Goal: Information Seeking & Learning: Learn about a topic

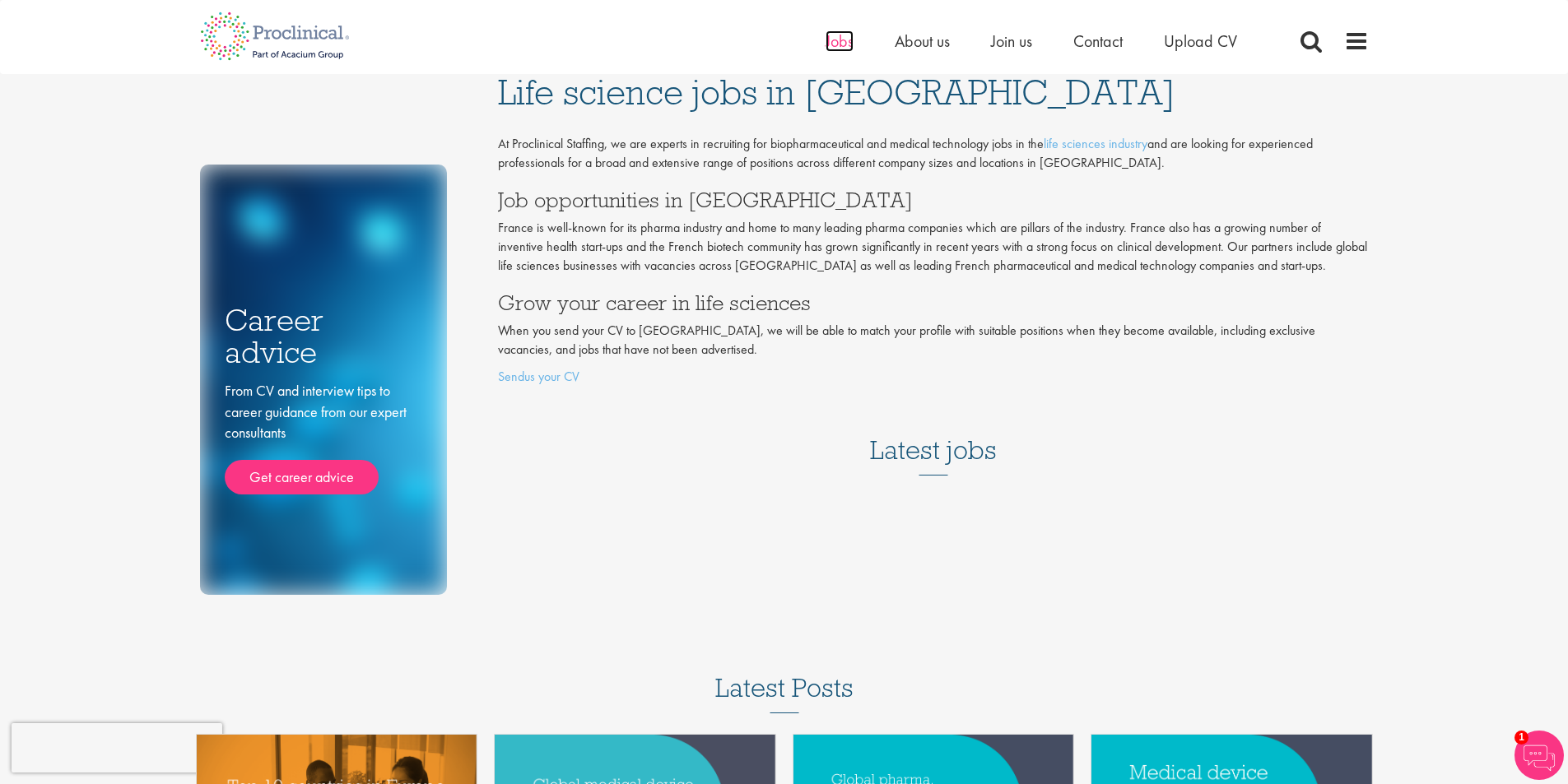
click at [846, 36] on span "Jobs" at bounding box center [839, 41] width 28 height 22
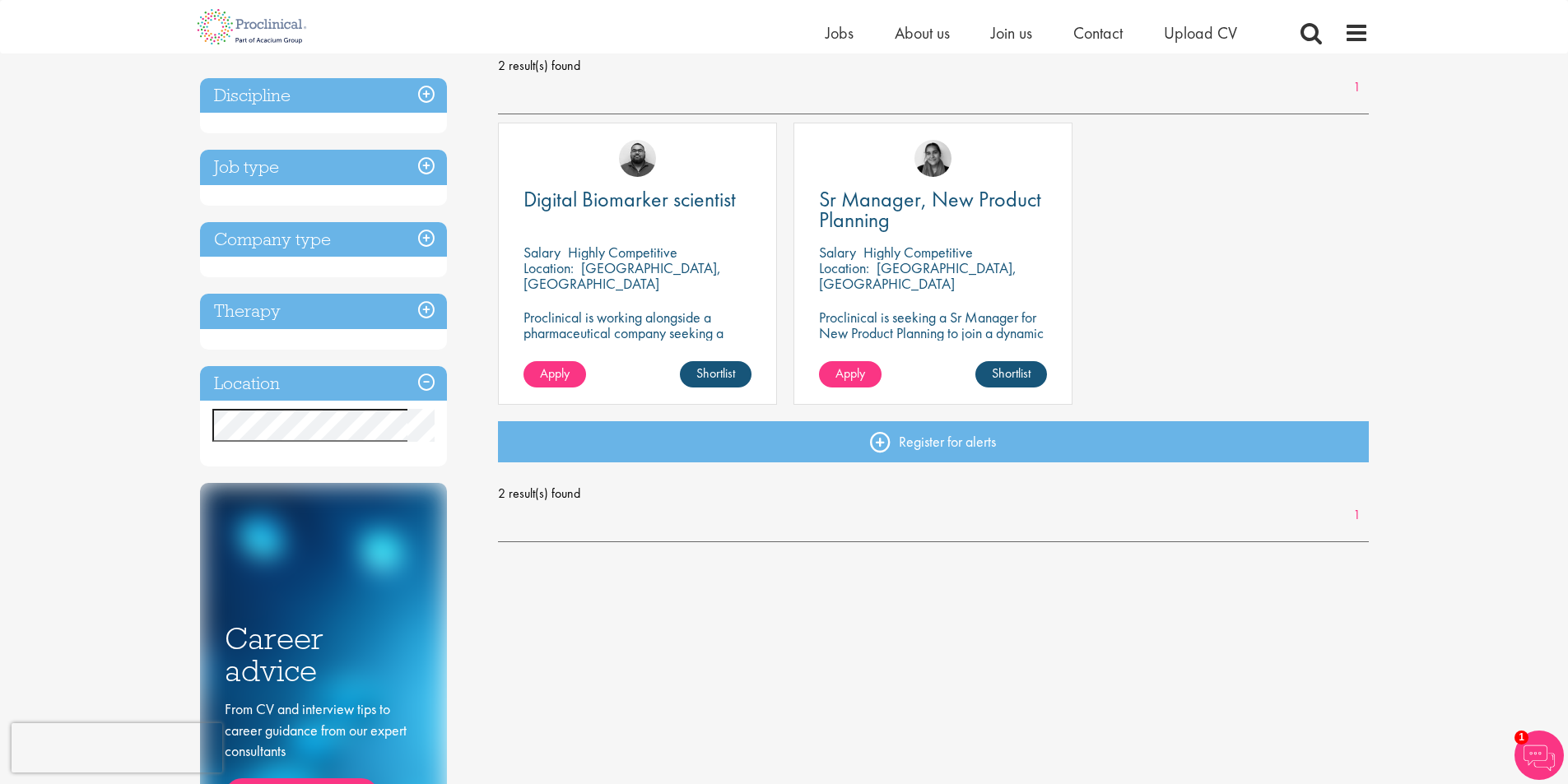
scroll to position [247, 0]
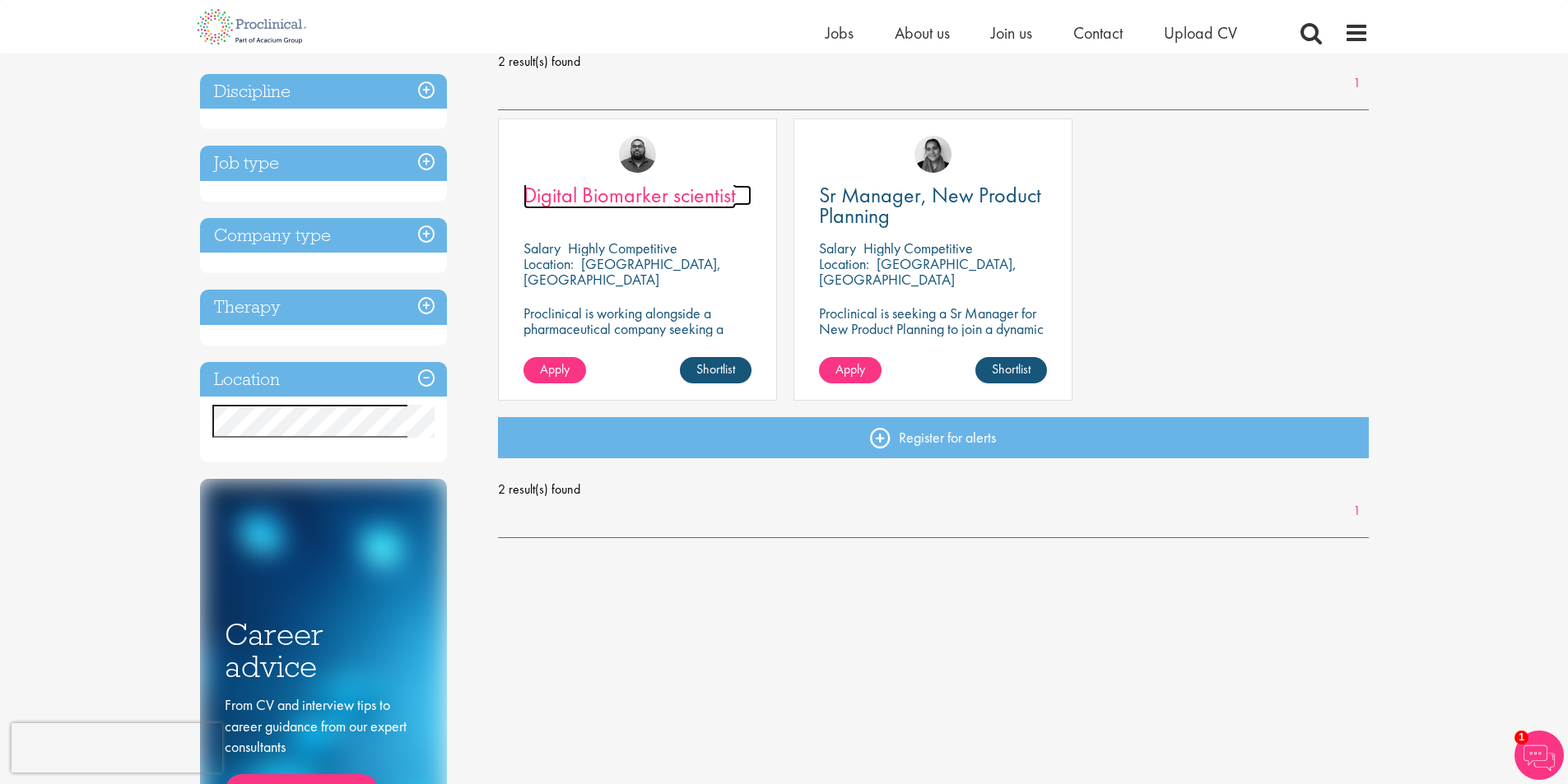
click at [613, 196] on span "Digital Biomarker scientist" at bounding box center [629, 195] width 212 height 28
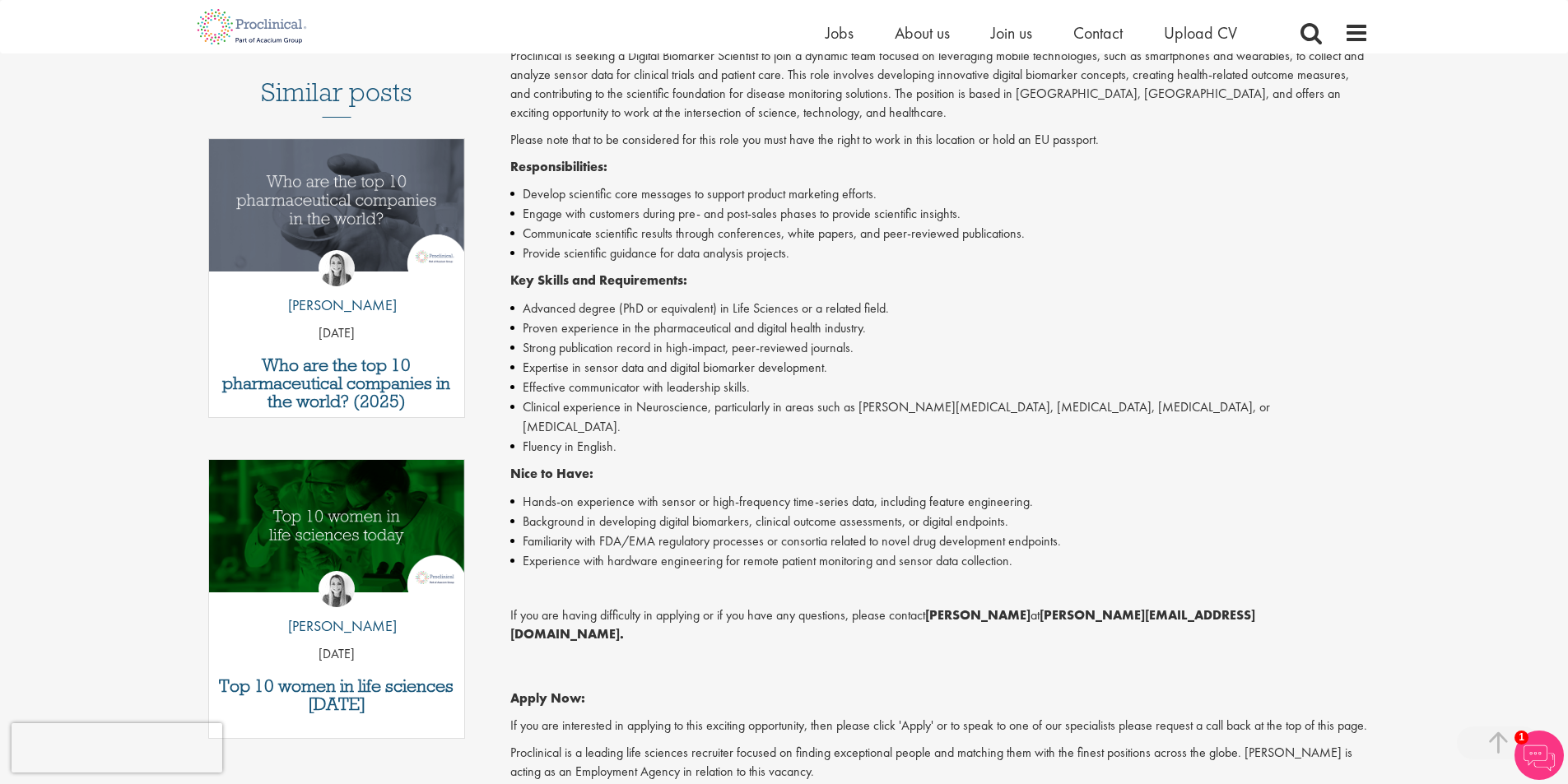
scroll to position [494, 0]
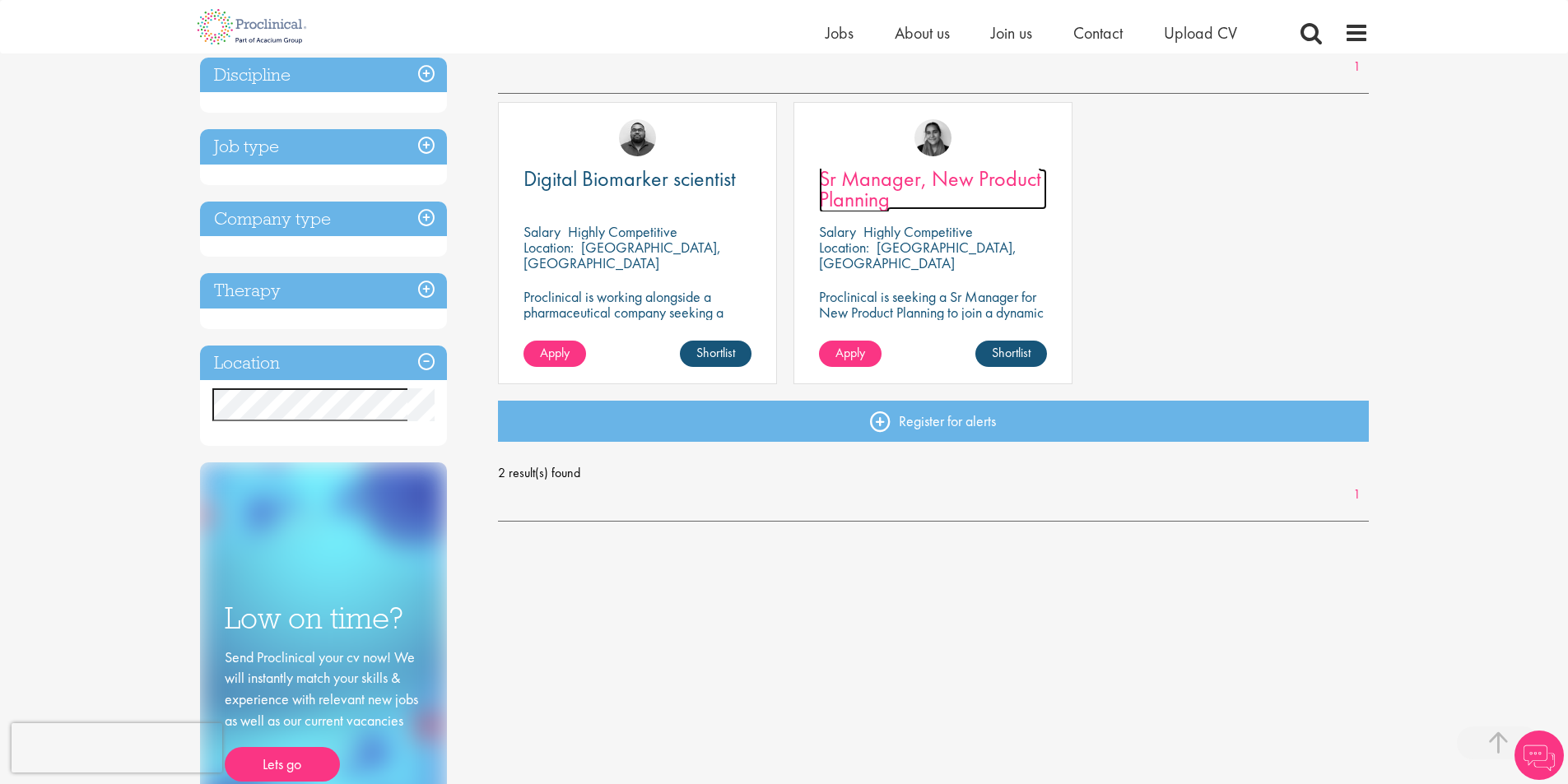
click at [929, 186] on span "Sr Manager, New Product Planning" at bounding box center [929, 188] width 222 height 48
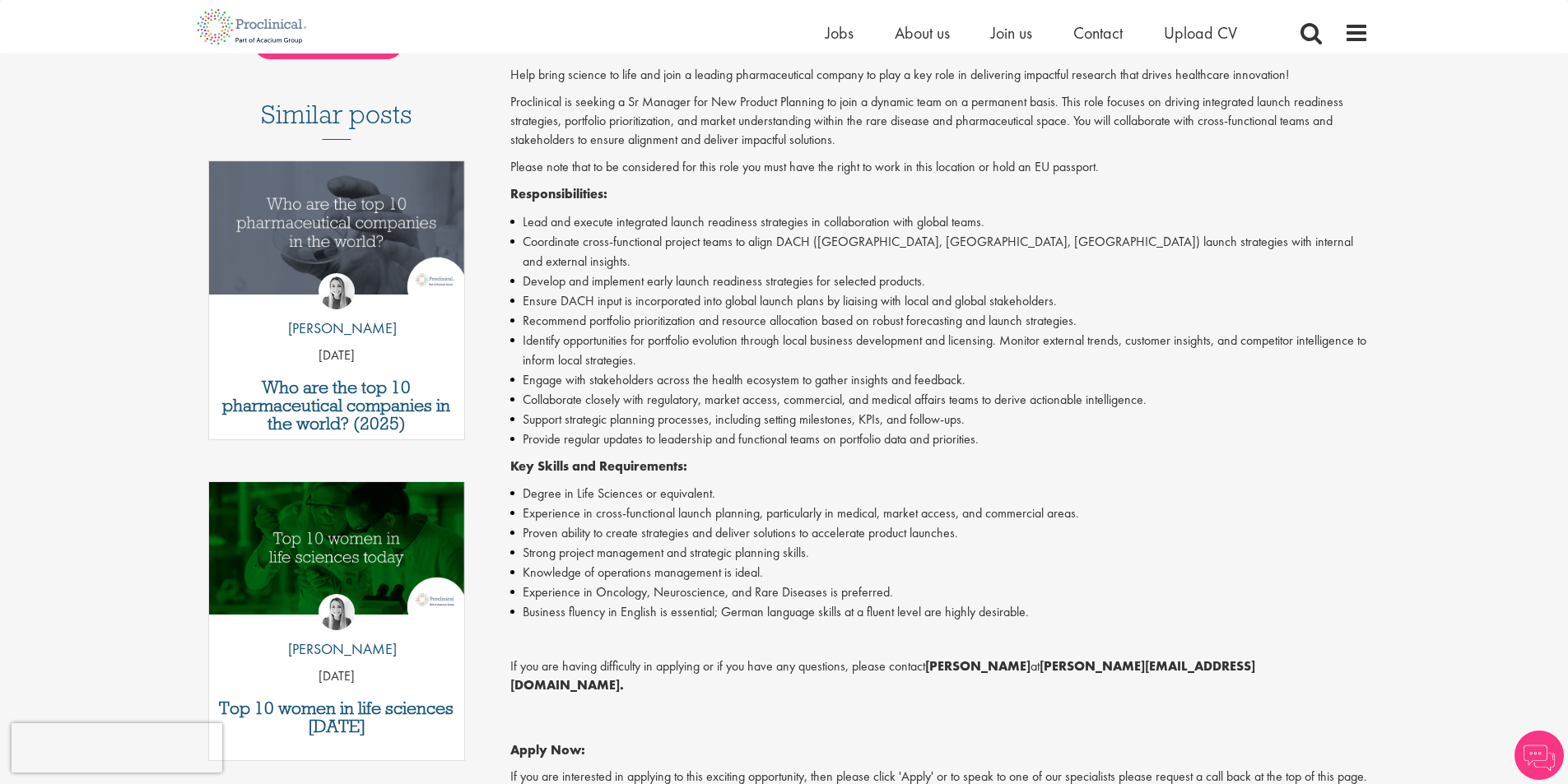
scroll to position [494, 0]
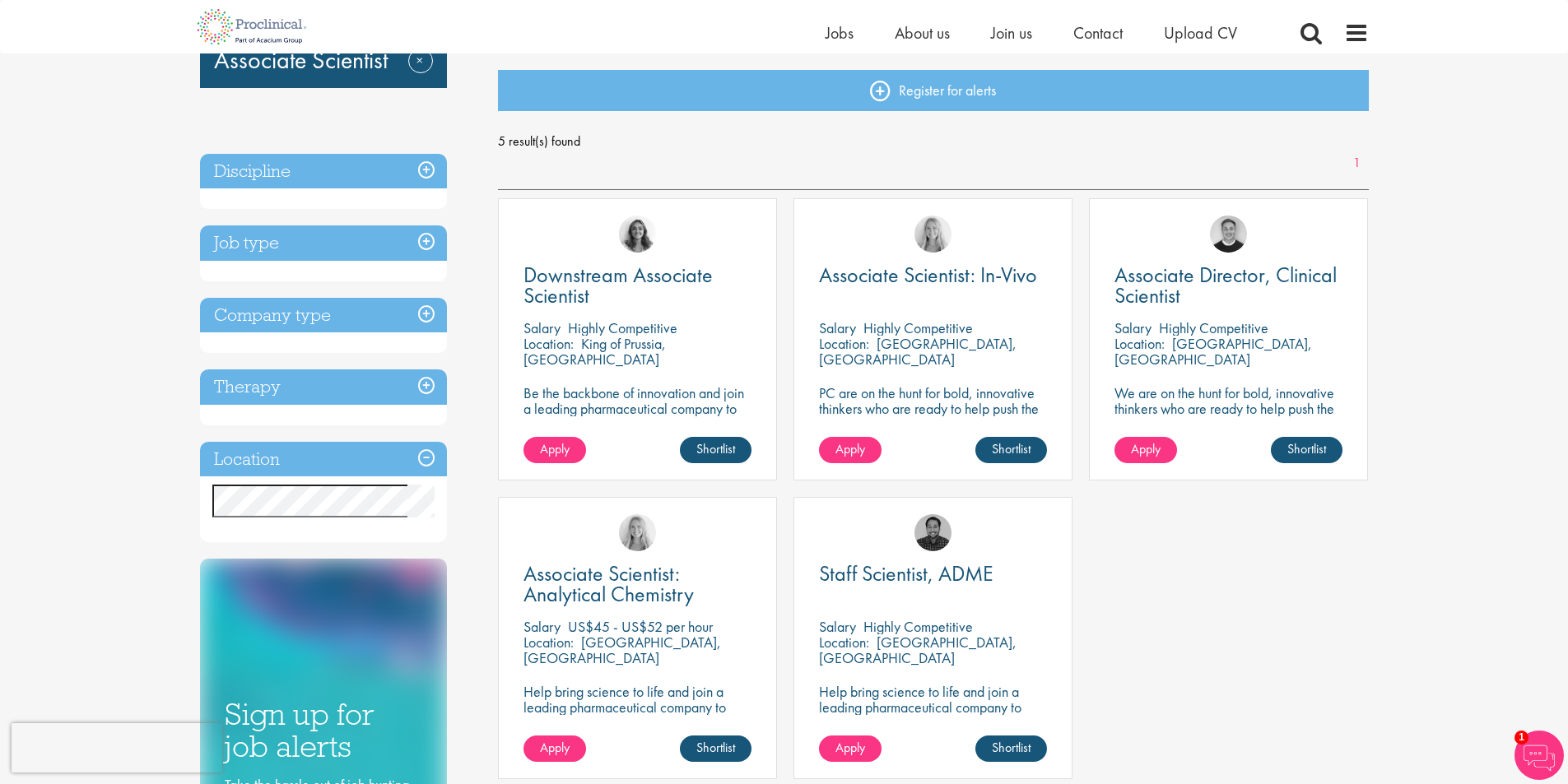
scroll to position [165, 0]
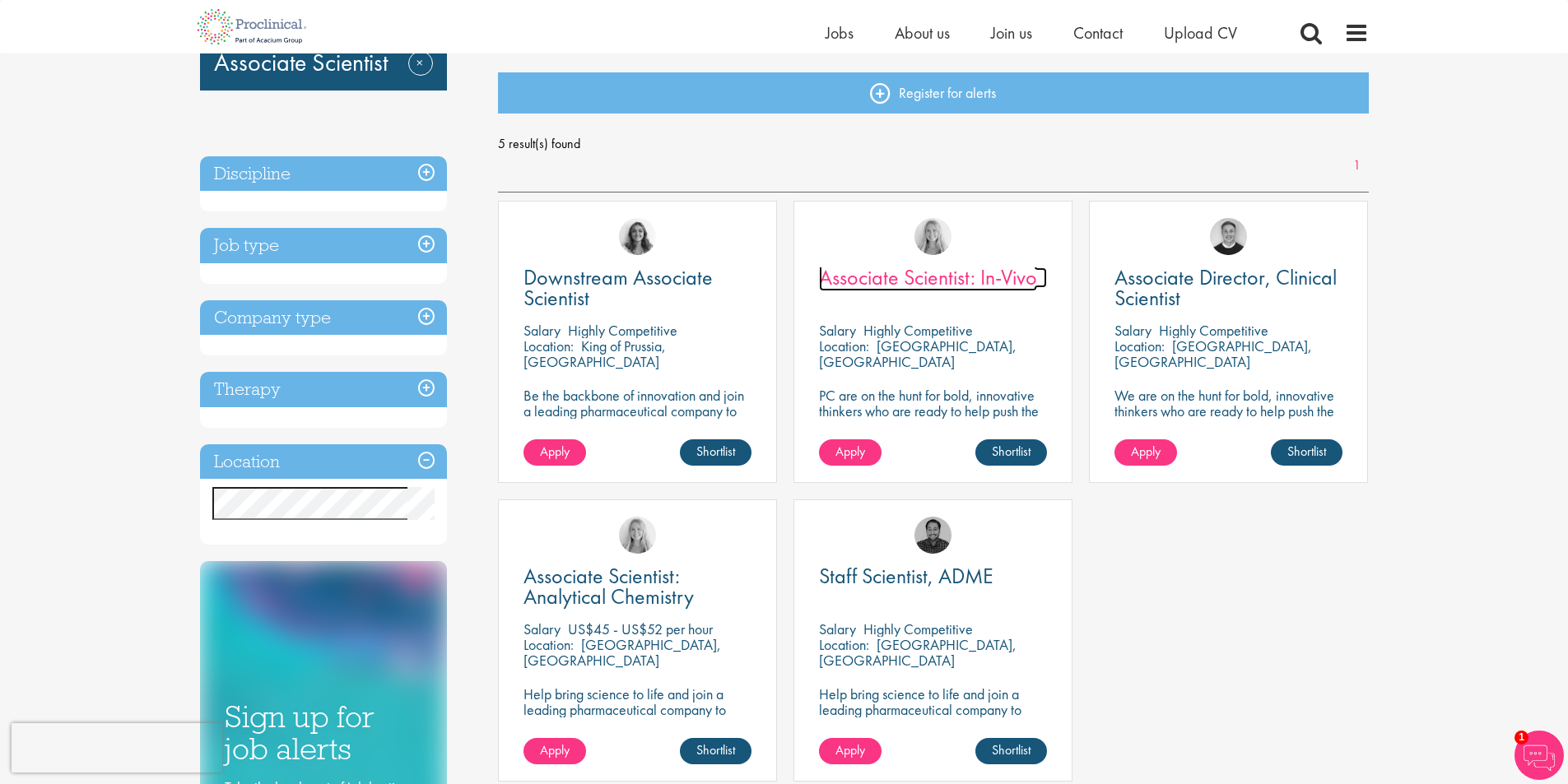
click at [905, 278] on span "Associate Scientist: In-Vivo" at bounding box center [927, 277] width 218 height 28
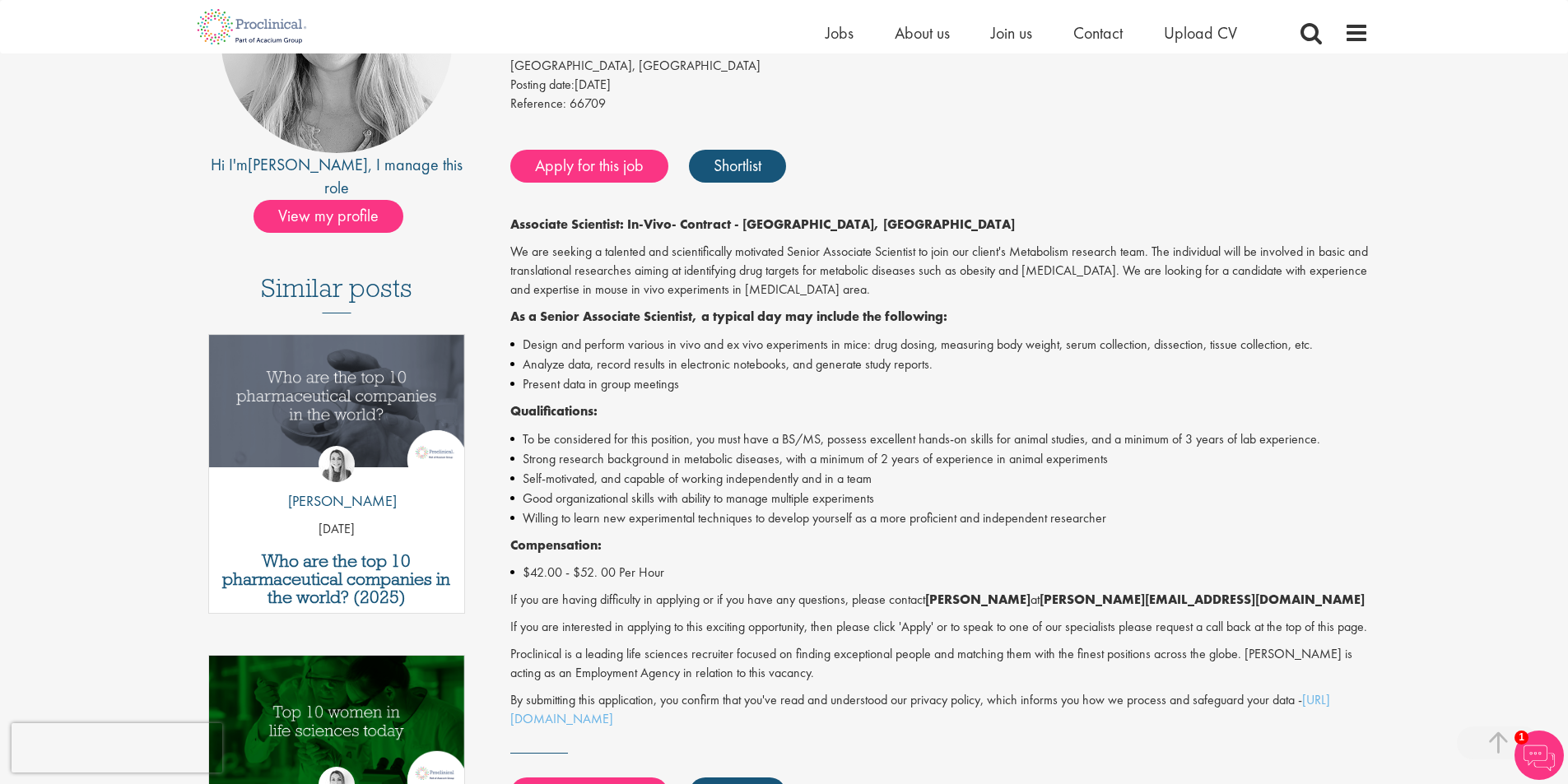
scroll to position [82, 0]
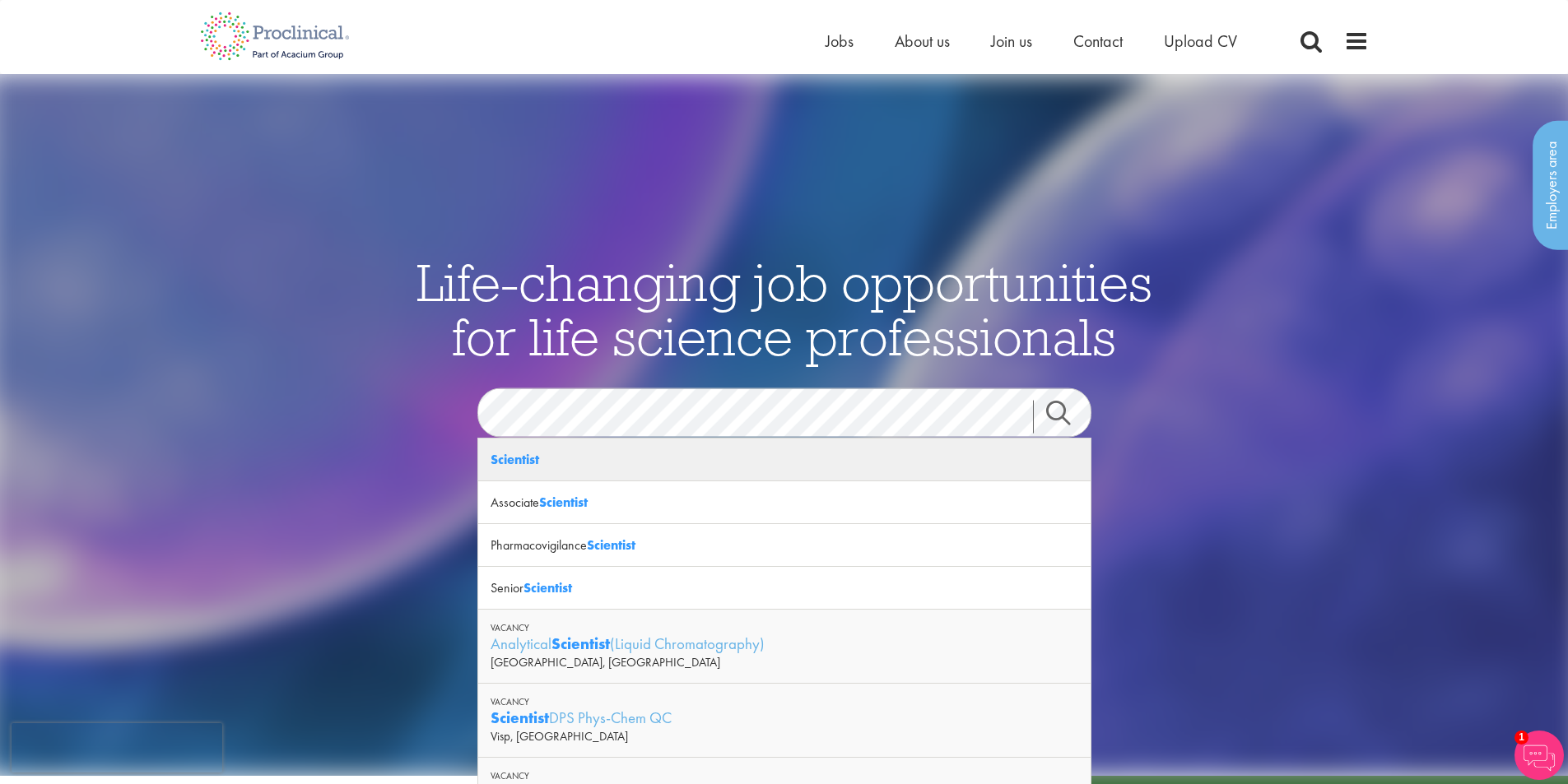
click at [510, 464] on strong "Scientist" at bounding box center [514, 460] width 48 height 18
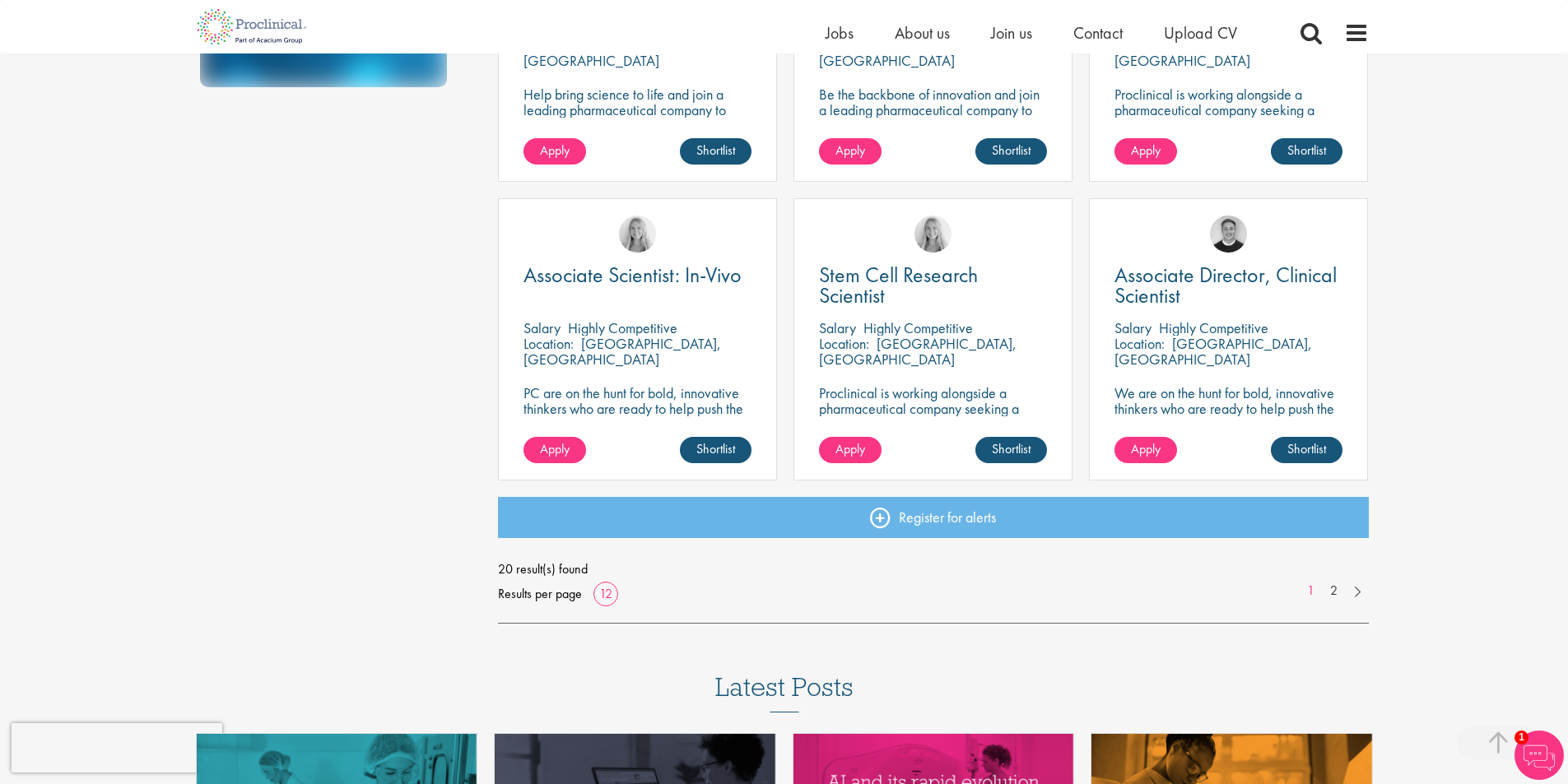
scroll to position [1070, 0]
click at [1332, 590] on link "2" at bounding box center [1333, 590] width 24 height 19
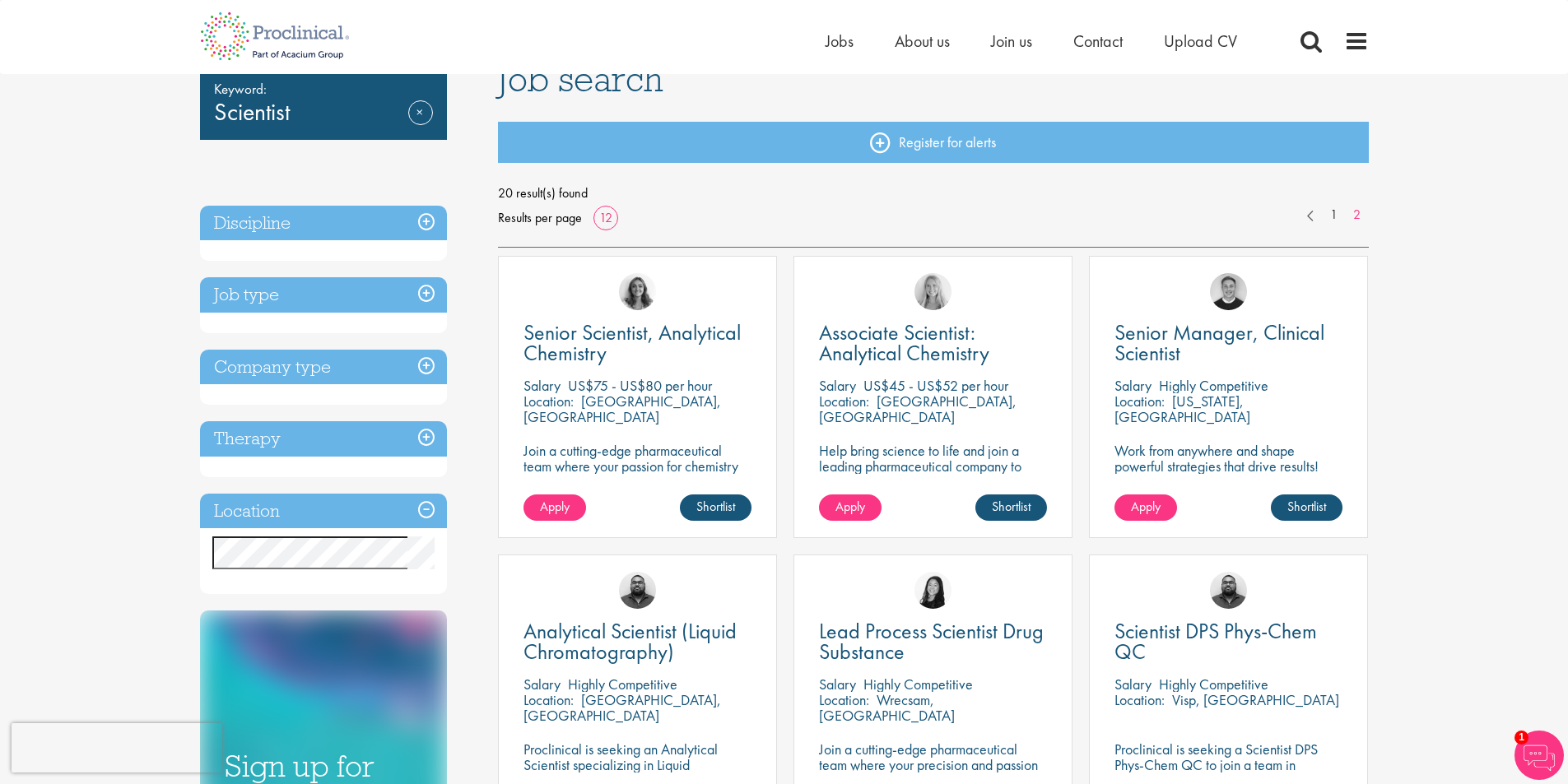
scroll to position [329, 0]
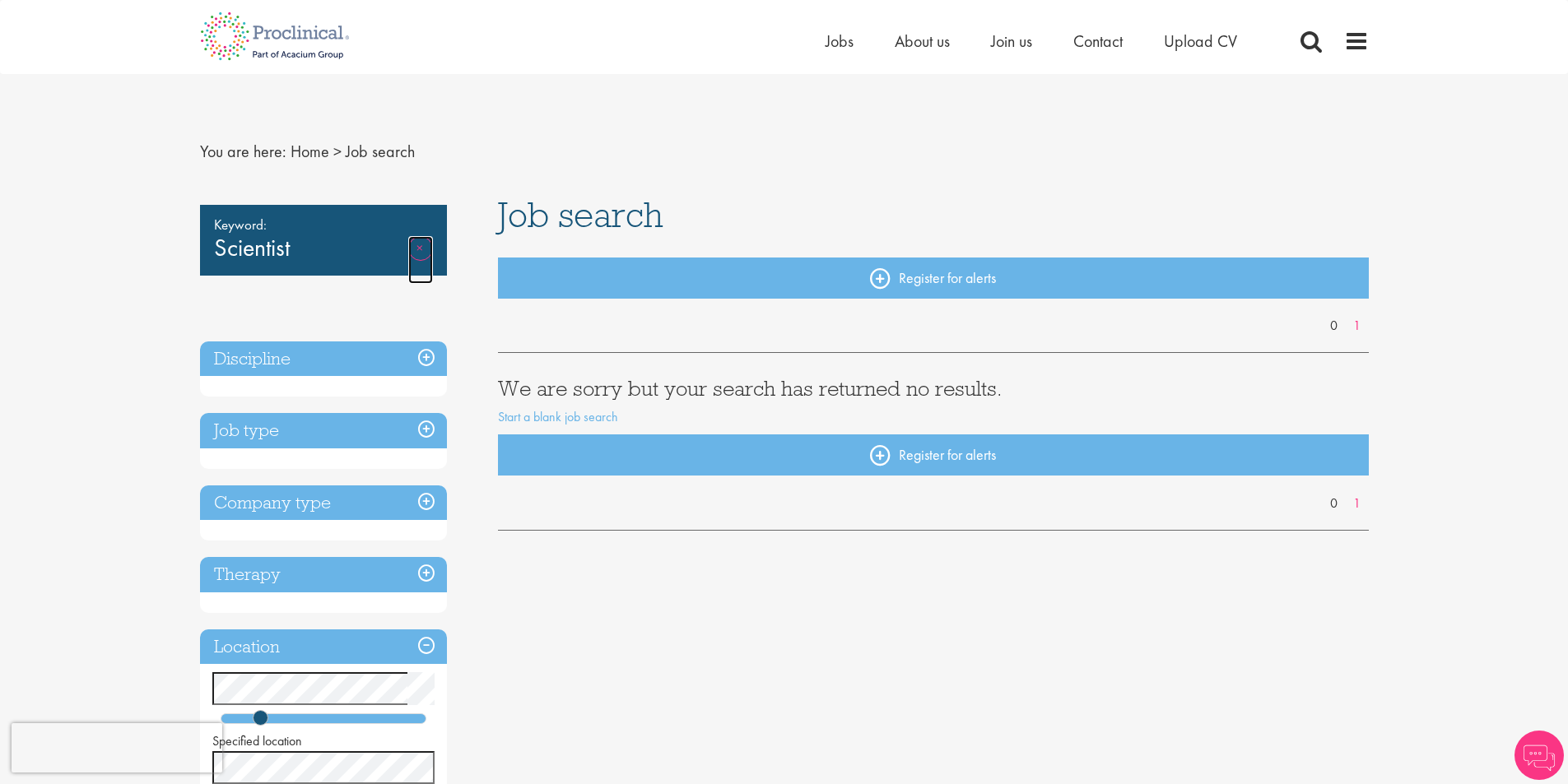
click at [417, 247] on link "Remove" at bounding box center [420, 260] width 25 height 47
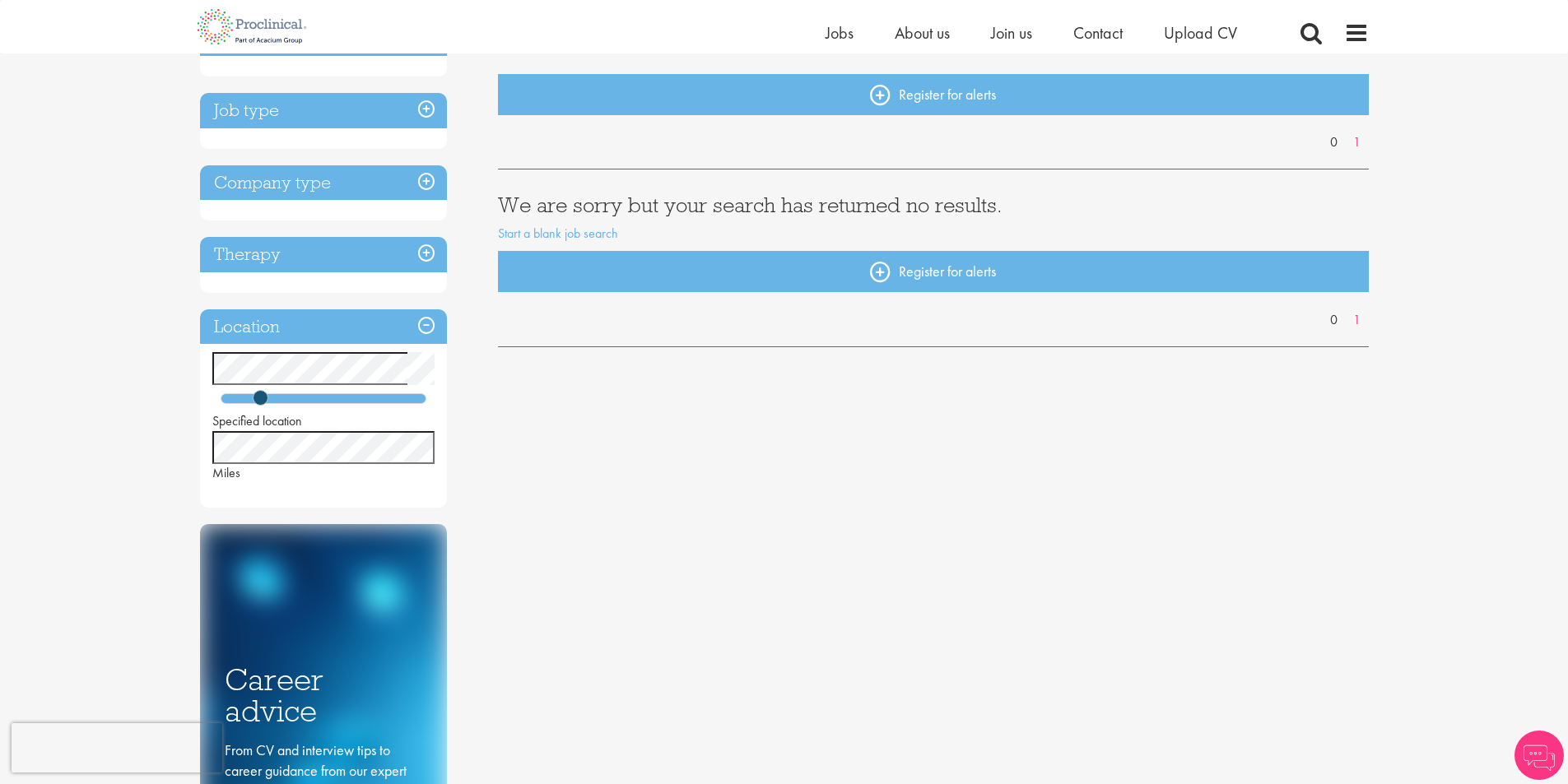
scroll to position [165, 0]
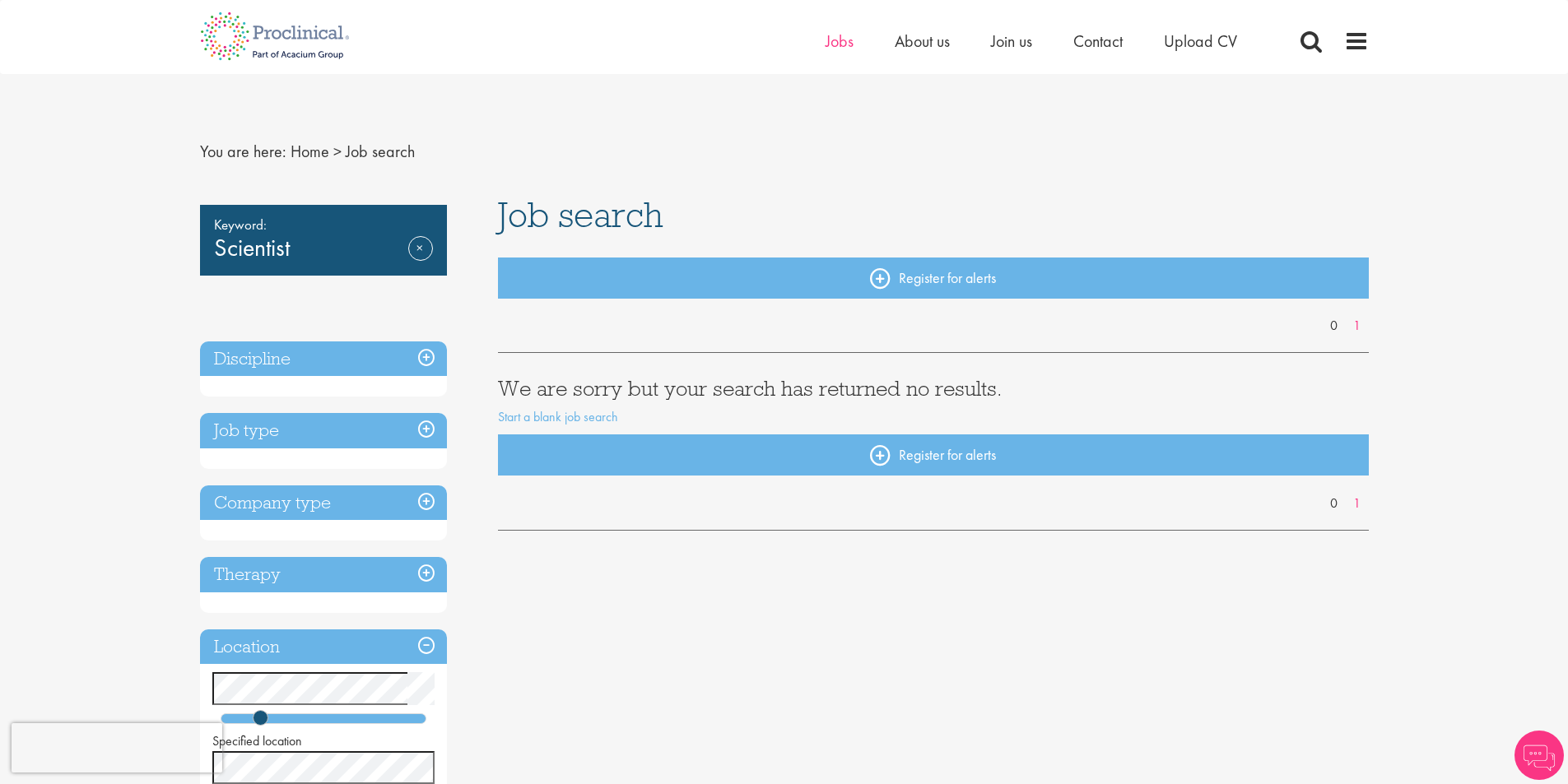
click at [846, 52] on div "Home Jobs About us Join us Contact Upload CV" at bounding box center [1051, 44] width 453 height 33
click at [841, 40] on span "Jobs" at bounding box center [839, 41] width 28 height 22
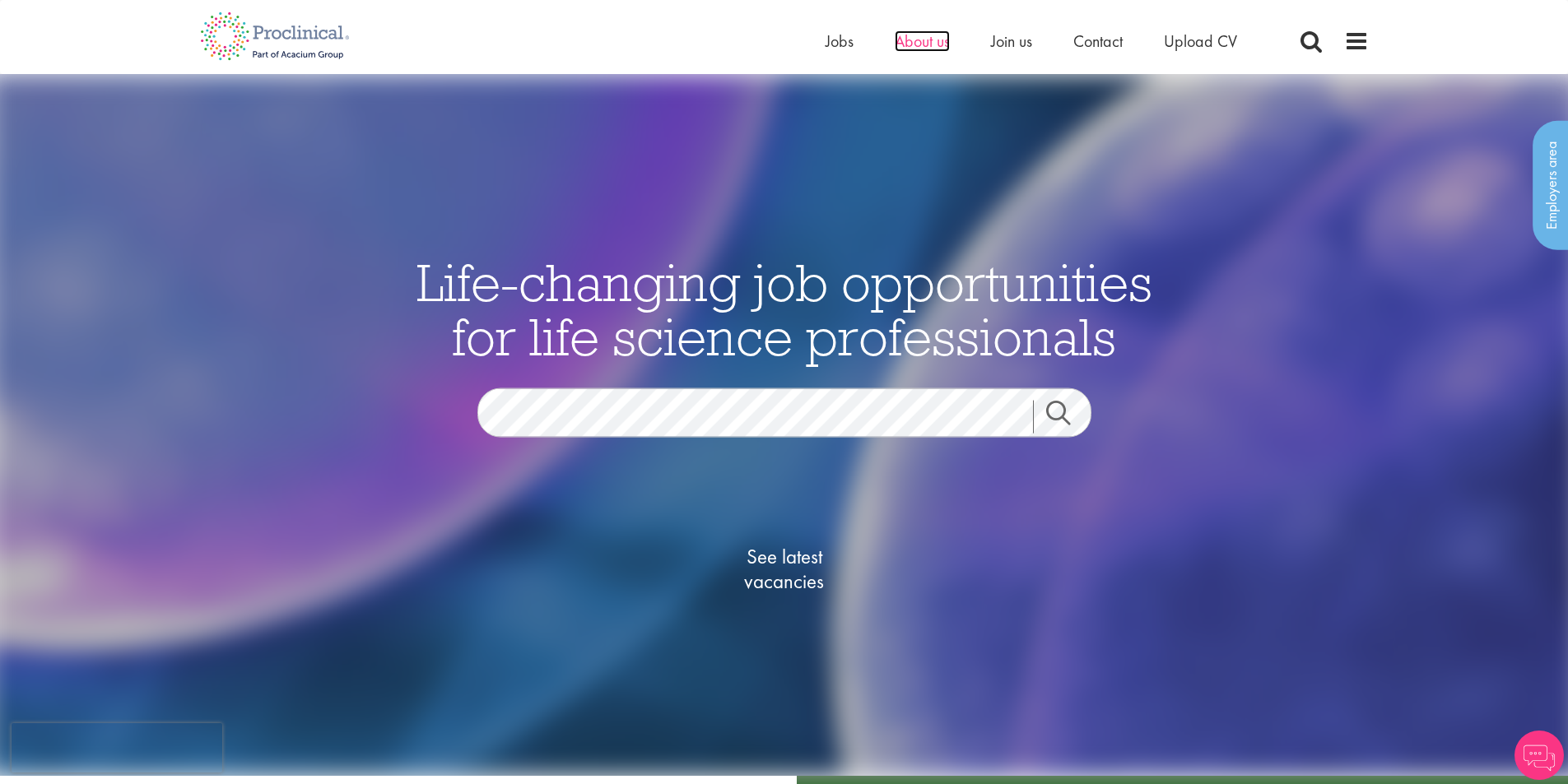
click at [916, 47] on span "About us" at bounding box center [922, 41] width 55 height 22
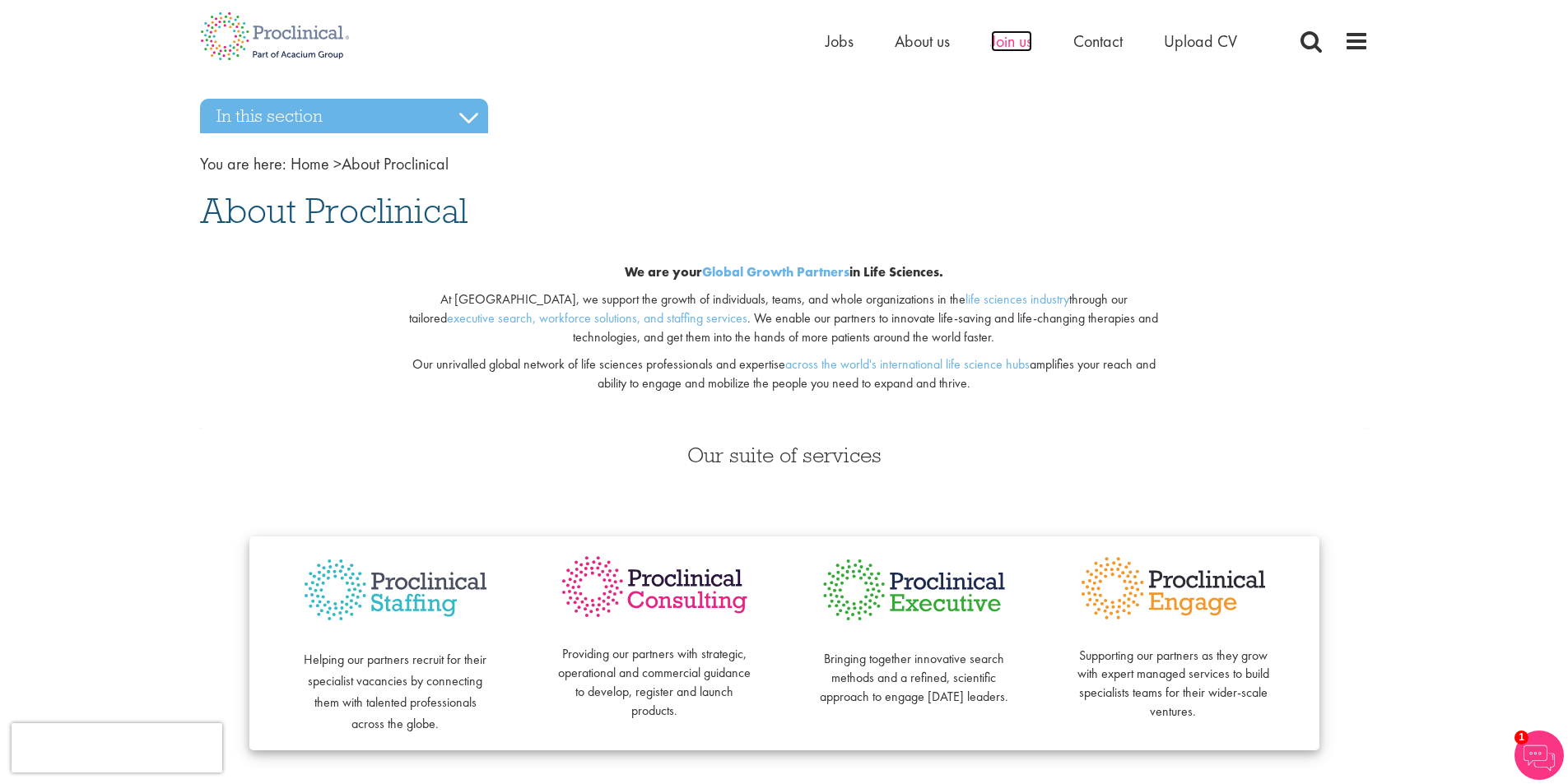
click at [1012, 43] on span "Join us" at bounding box center [1012, 41] width 41 height 22
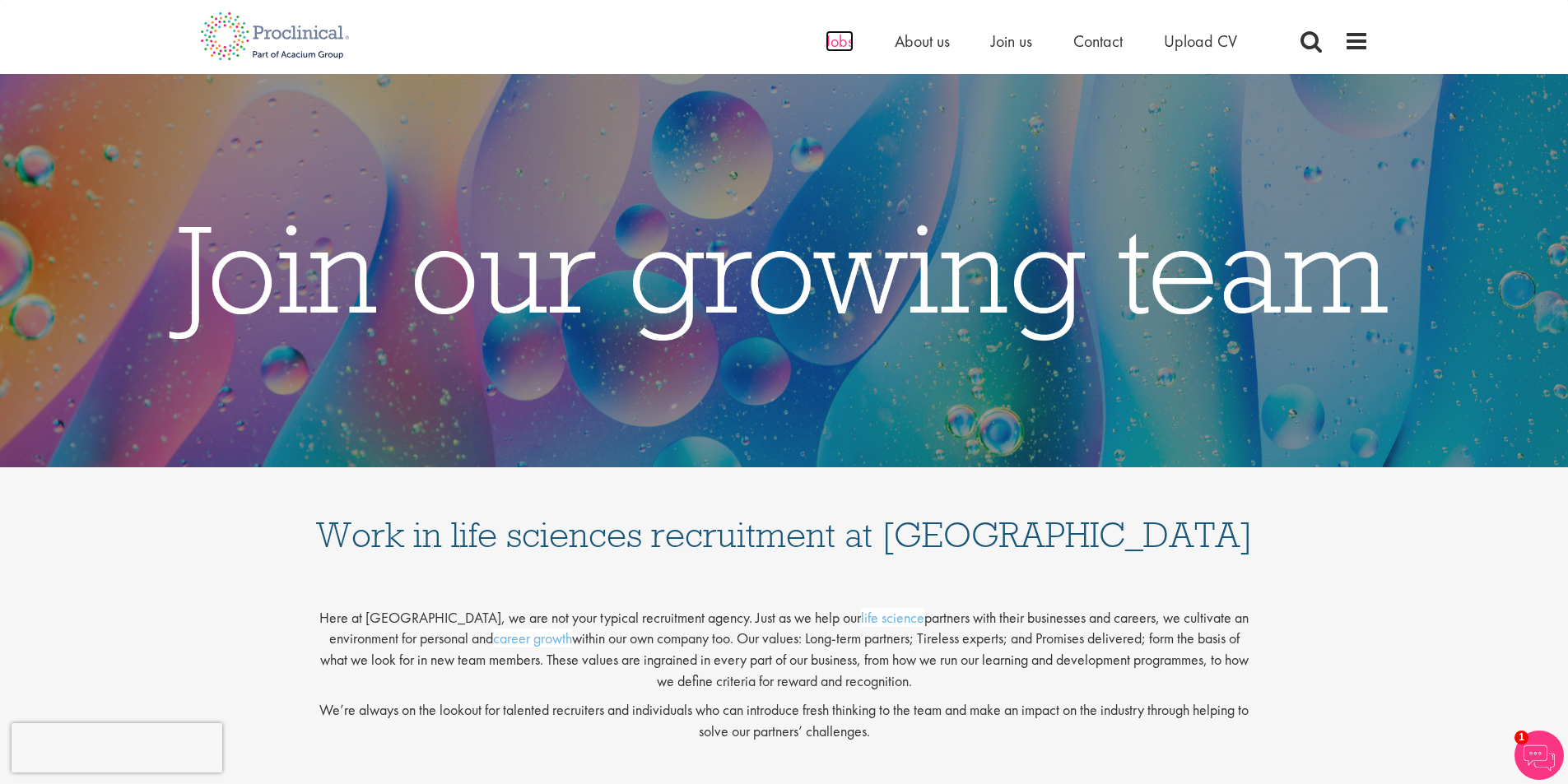
click at [842, 36] on span "Jobs" at bounding box center [839, 41] width 28 height 22
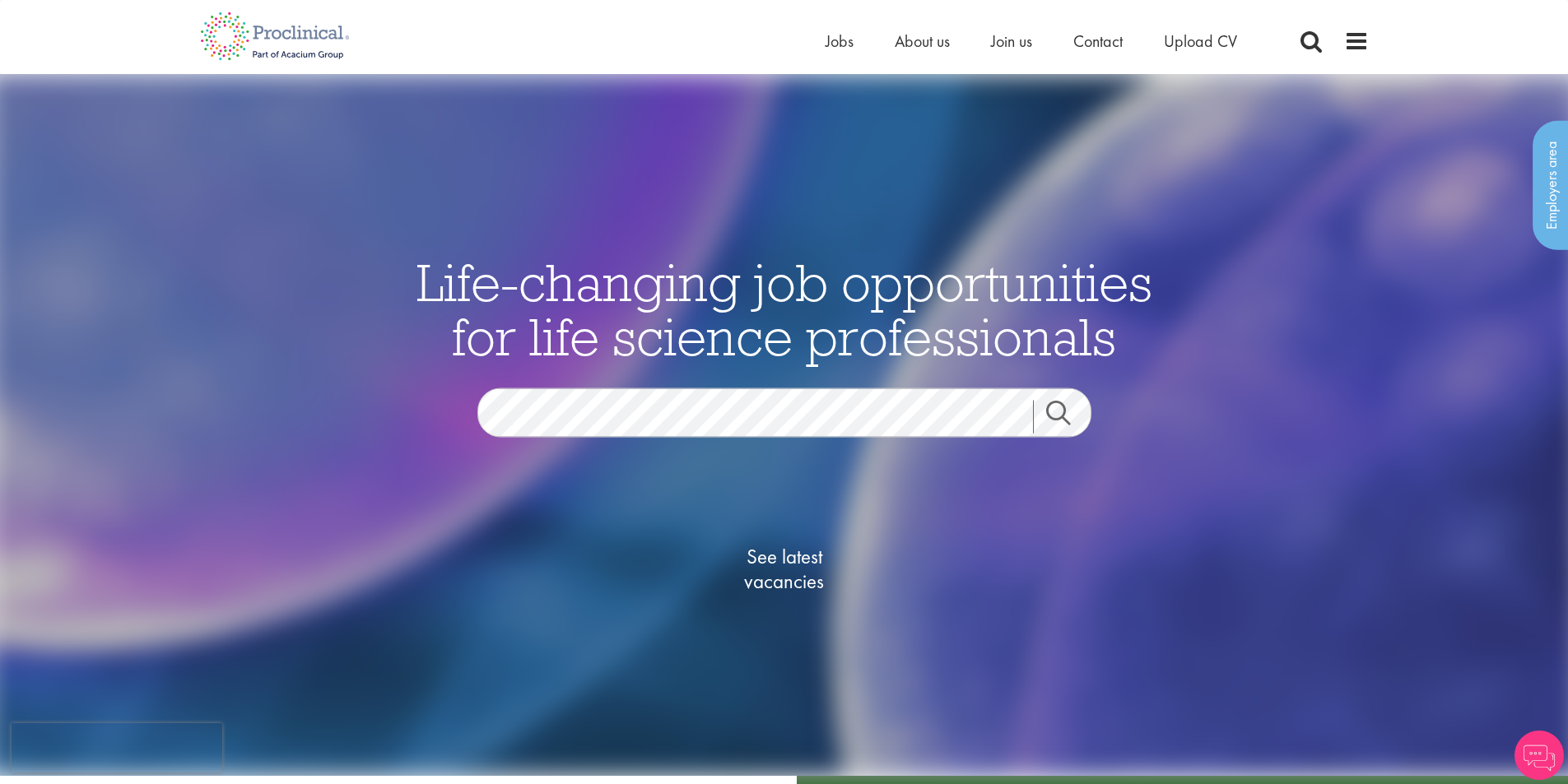
click at [1055, 415] on link "Search" at bounding box center [1068, 416] width 71 height 33
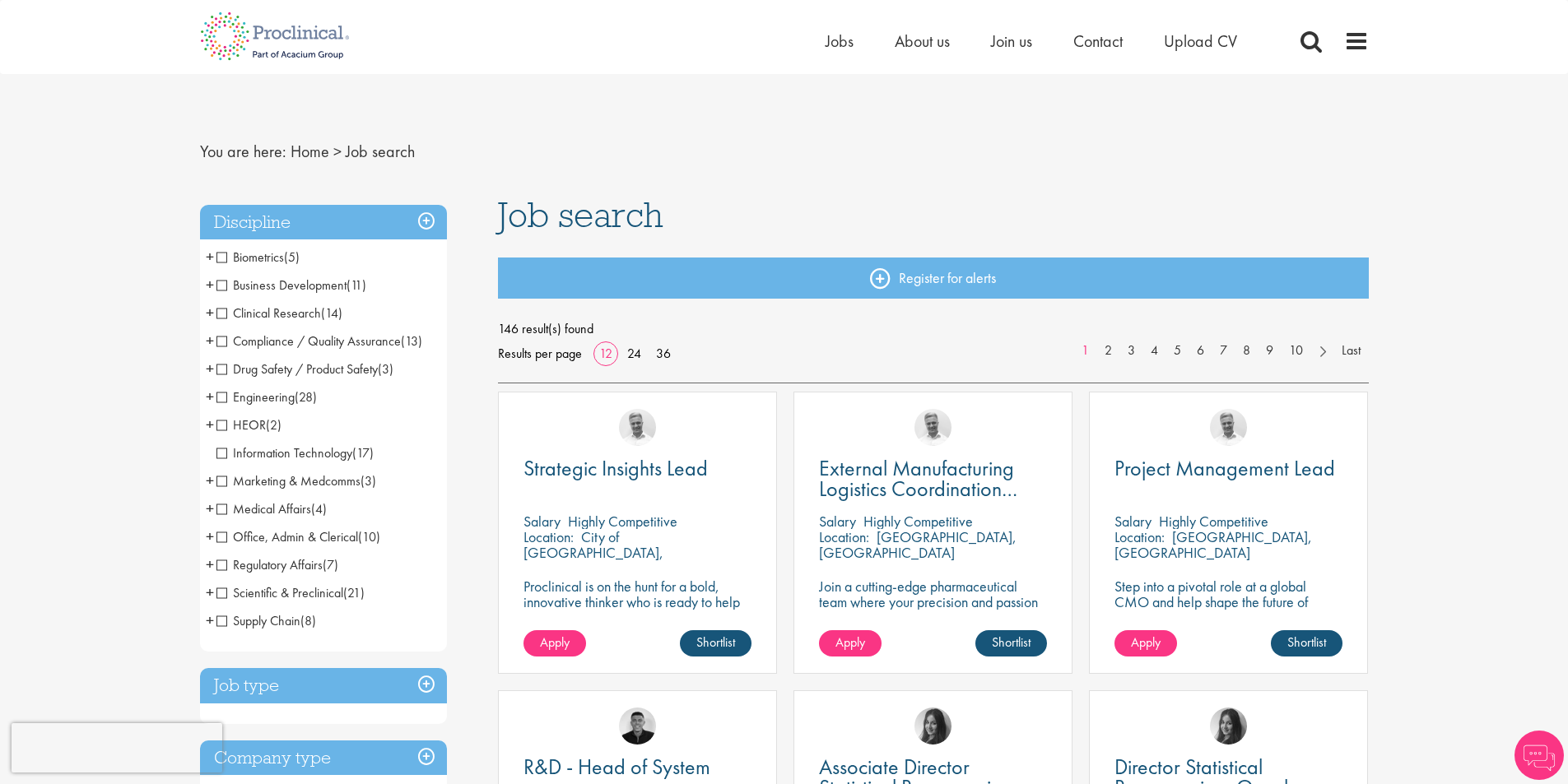
click at [225, 311] on span "Clinical Research" at bounding box center [268, 314] width 105 height 18
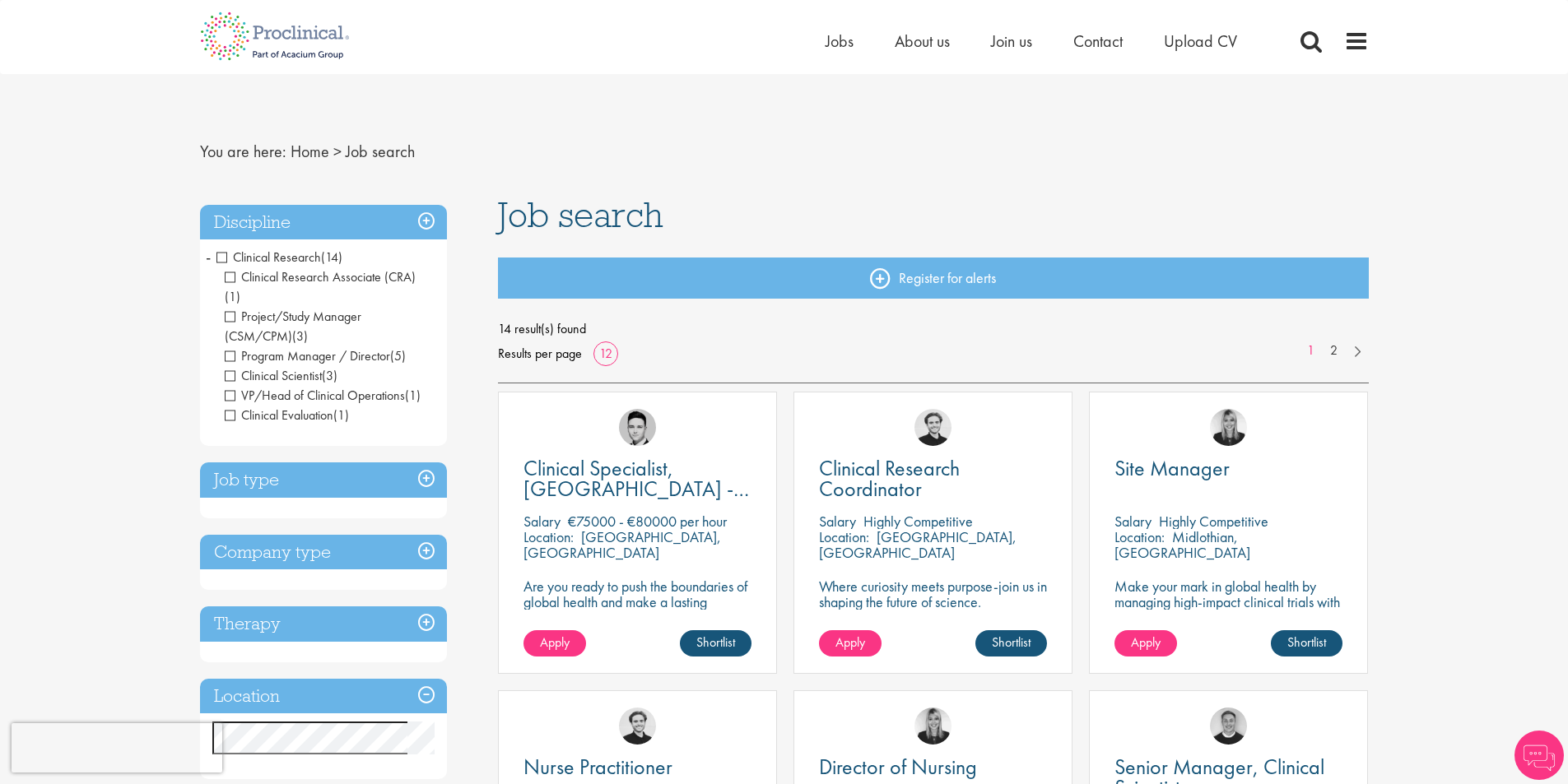
click at [224, 256] on span "Clinical Research" at bounding box center [268, 257] width 105 height 18
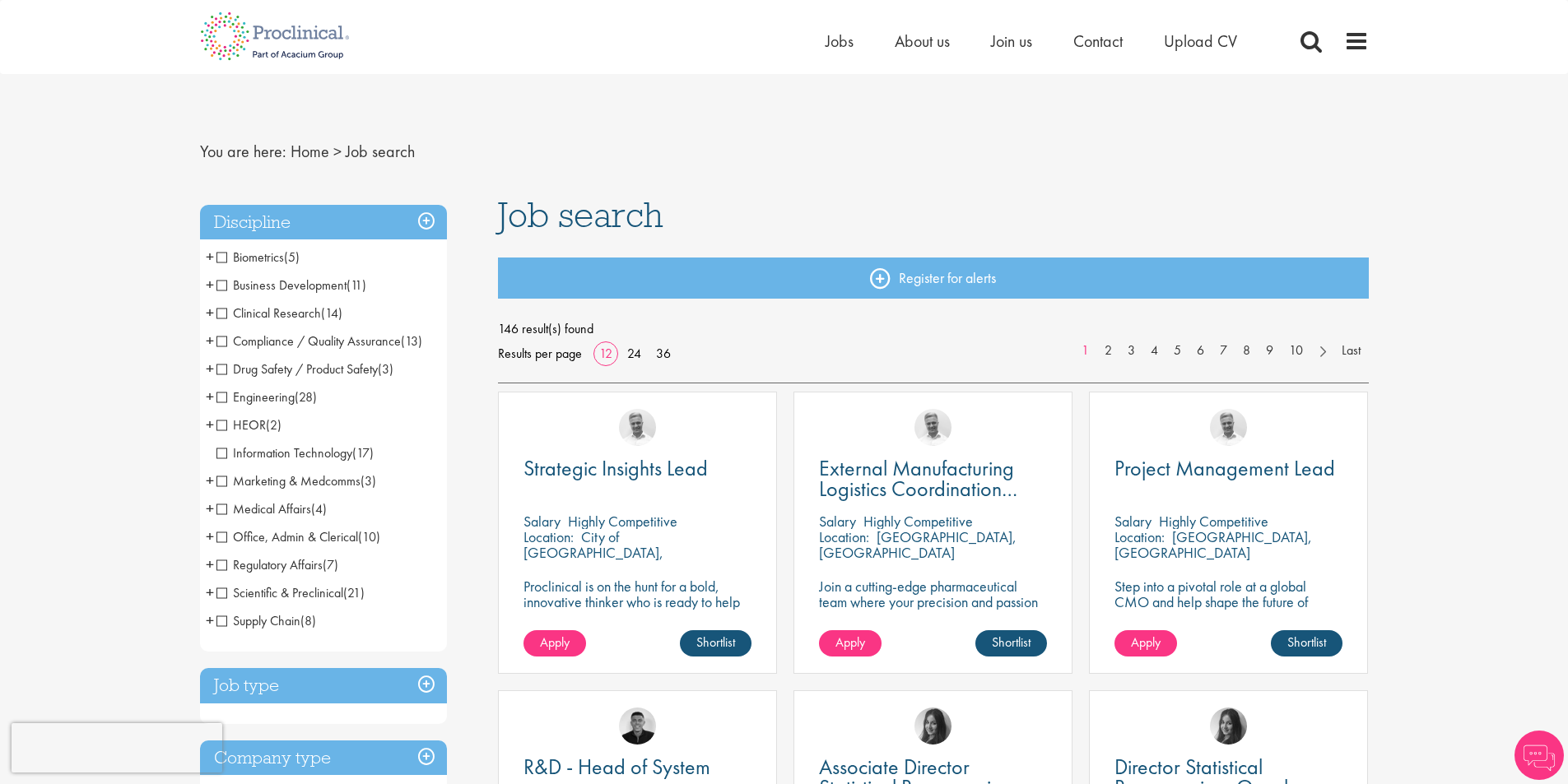
click at [221, 590] on span "Scientific & Preclinical" at bounding box center [279, 594] width 127 height 18
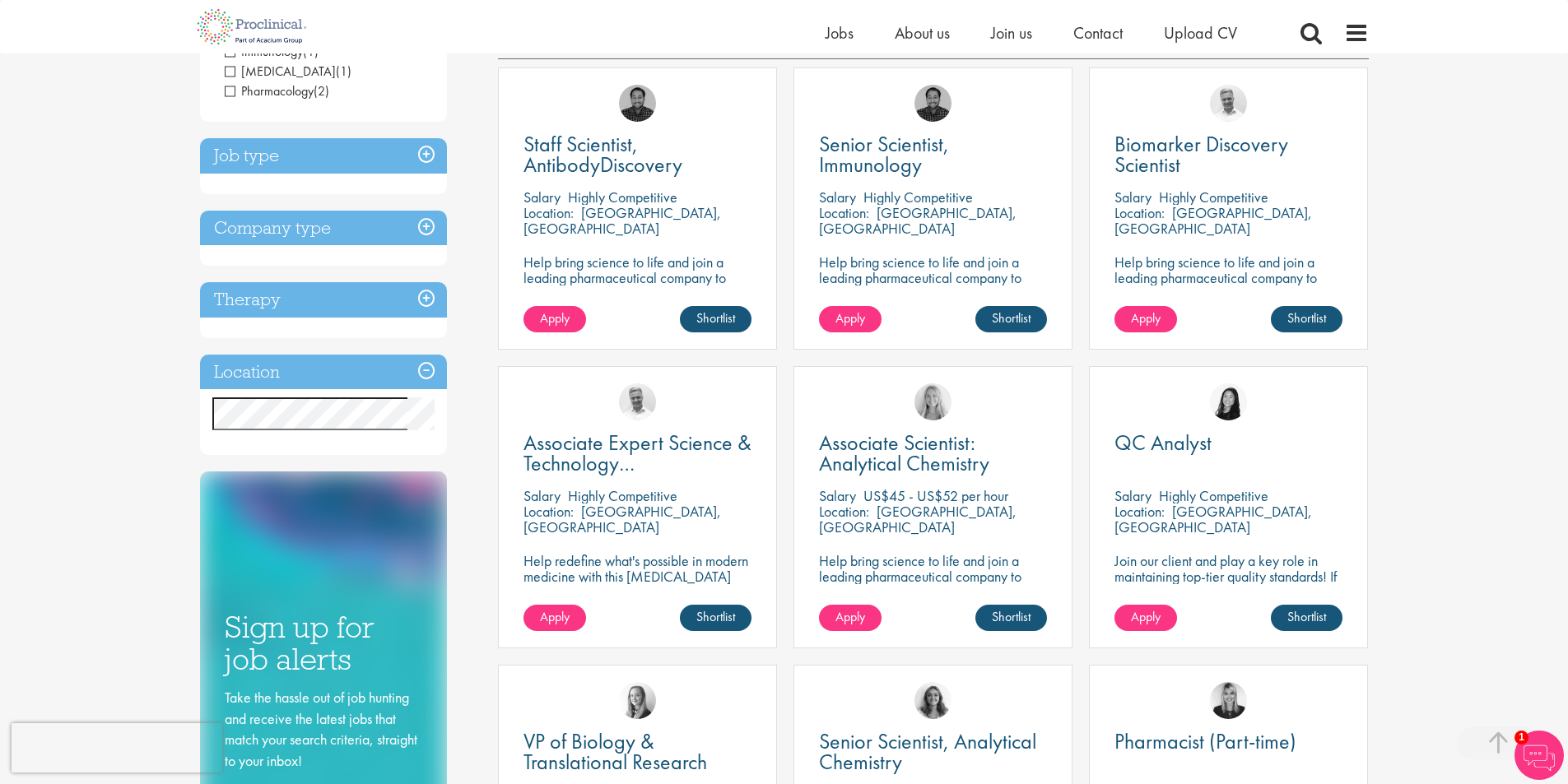
scroll to position [329, 0]
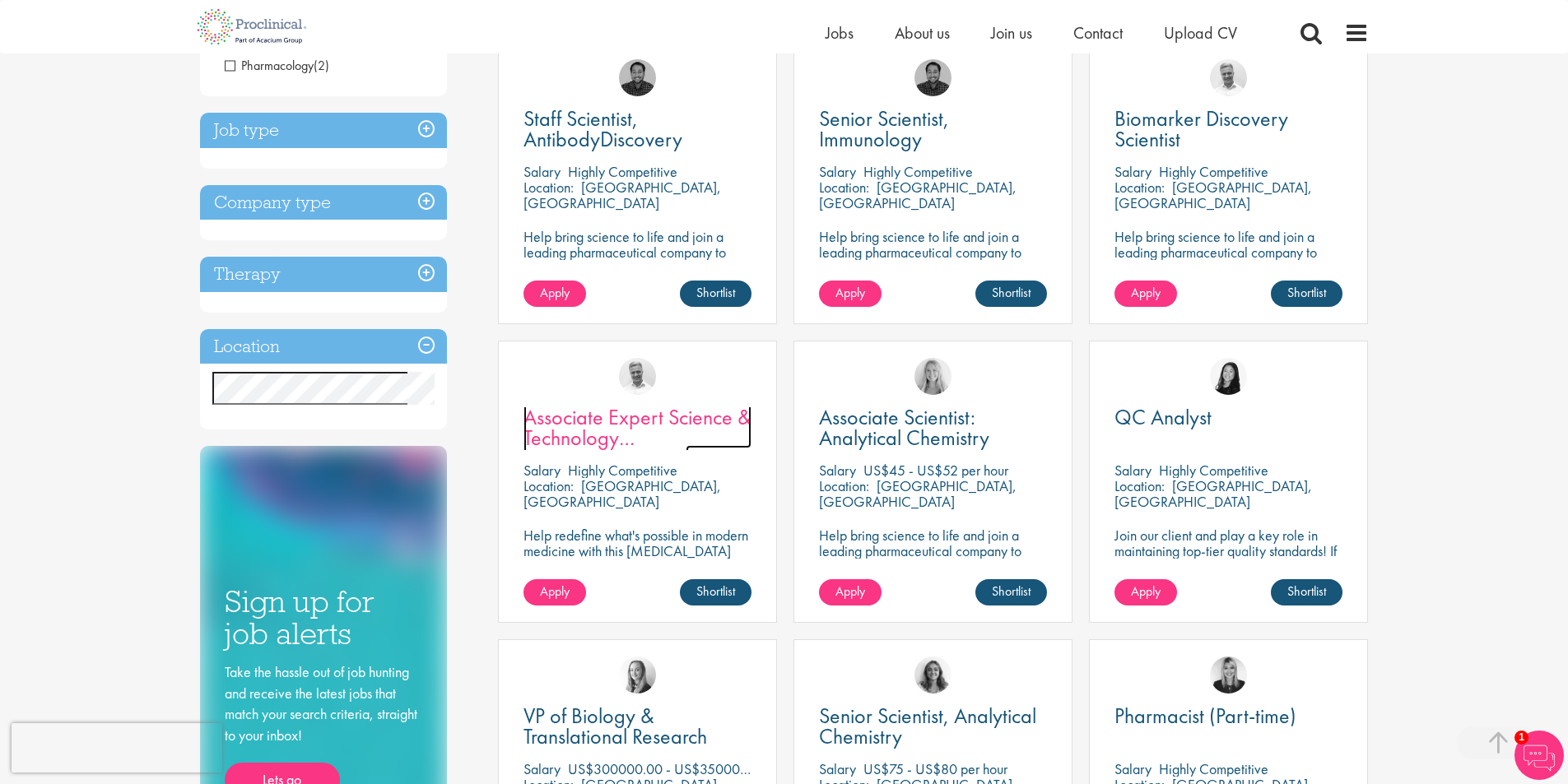
click at [636, 423] on span "Associate Expert Science & Technology ([MEDICAL_DATA])" at bounding box center [637, 438] width 228 height 69
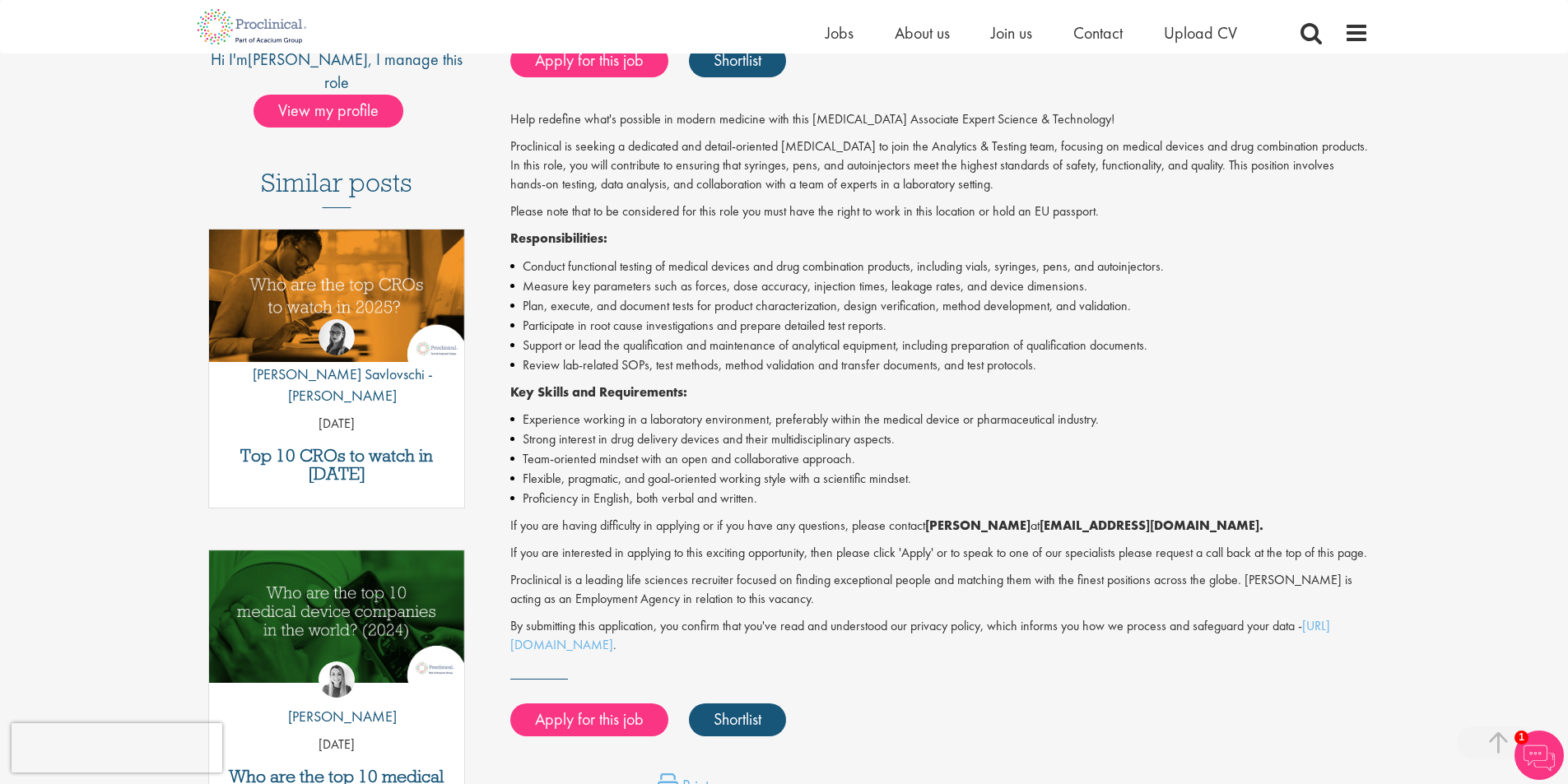
scroll to position [411, 0]
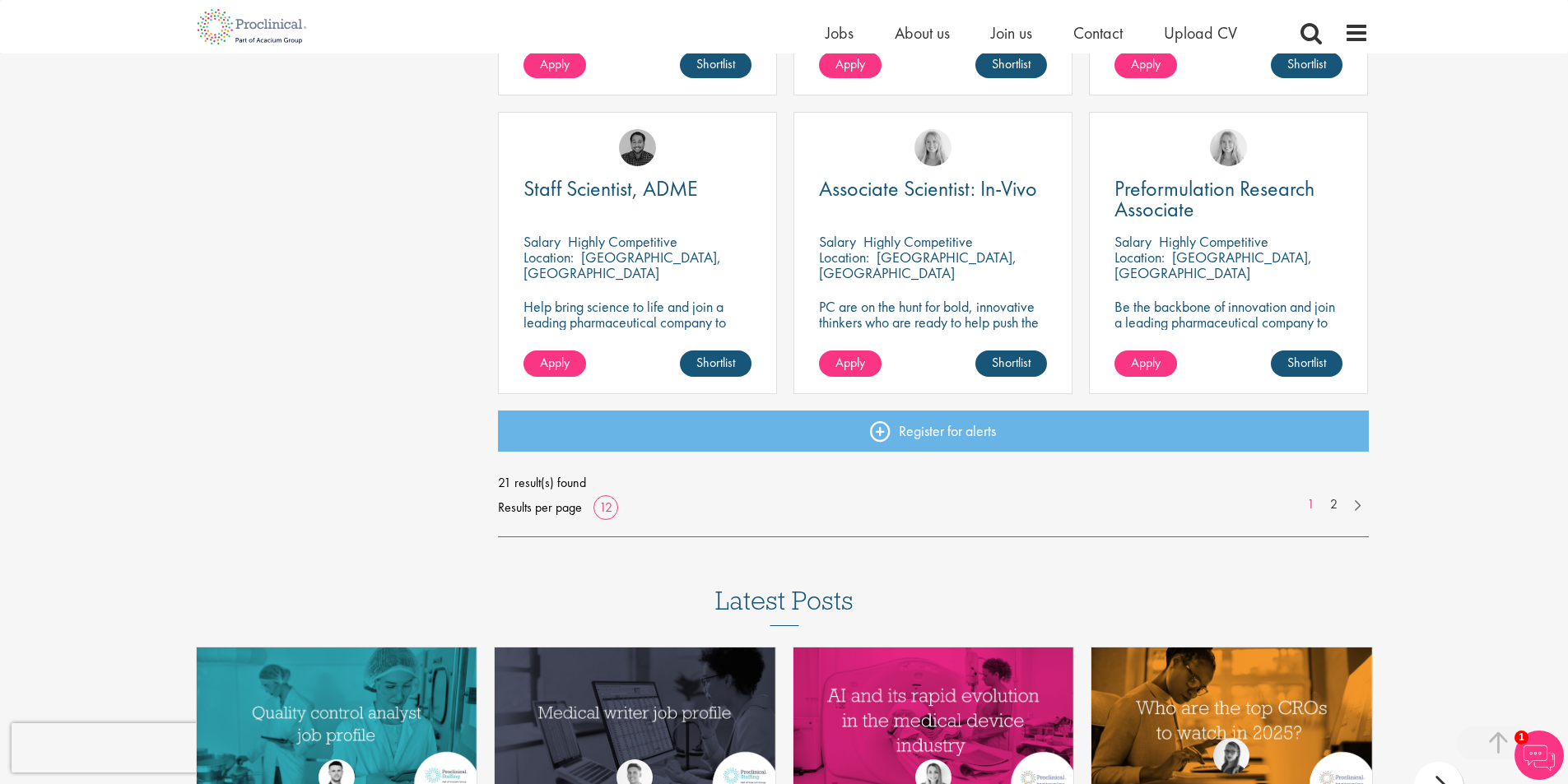
scroll to position [1165, 0]
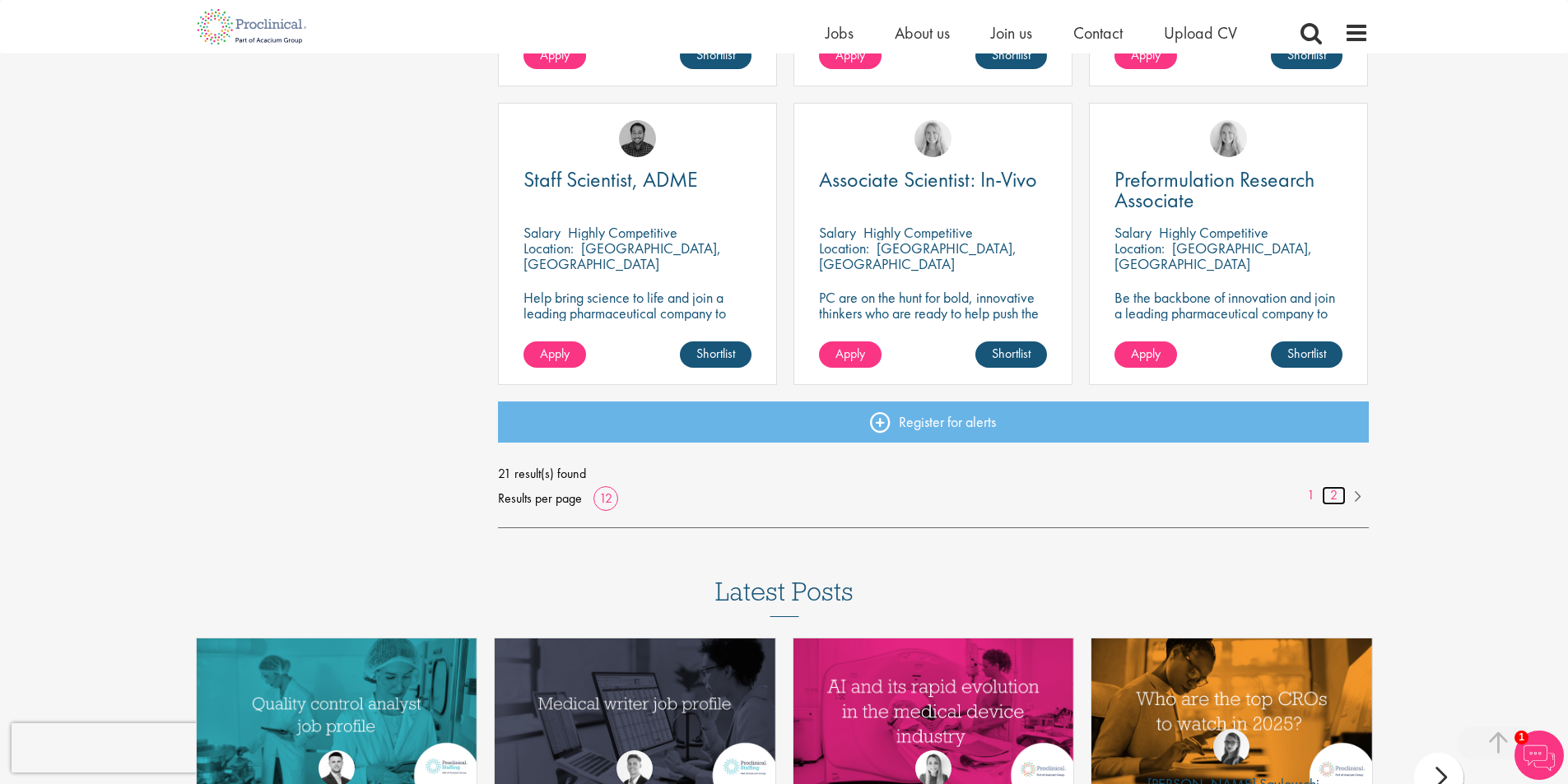
click at [1332, 493] on link "2" at bounding box center [1333, 495] width 24 height 19
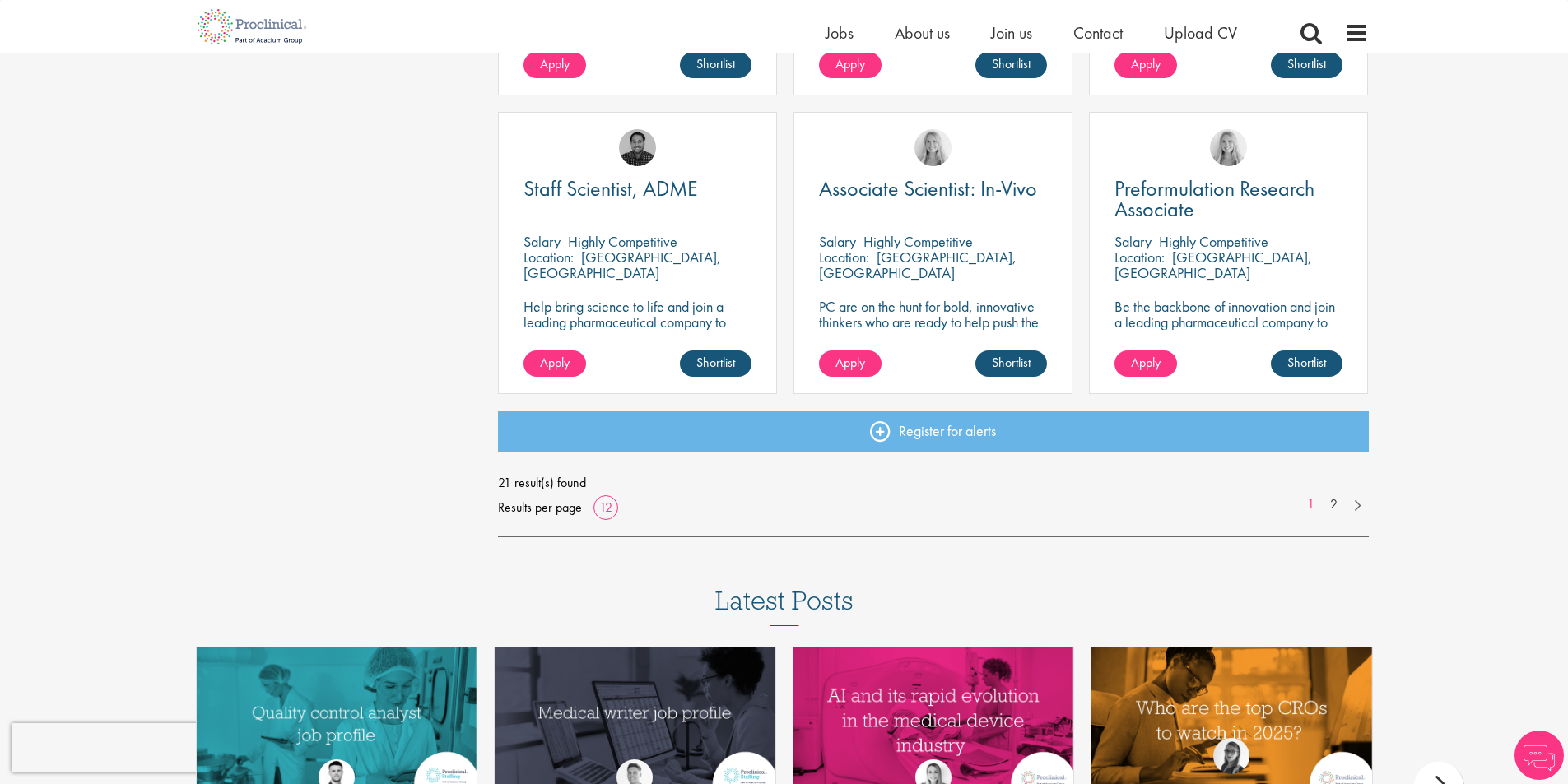
scroll to position [1175, 0]
